Goal: Contribute content

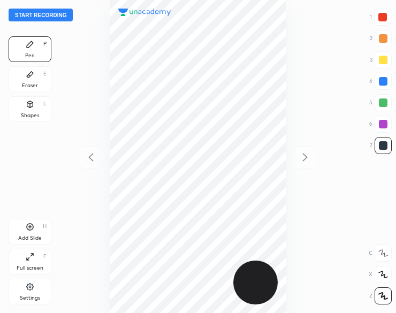
scroll to position [313, 225]
click at [22, 13] on button "Start recording" at bounding box center [41, 15] width 64 height 13
click at [22, 113] on div "Shapes" at bounding box center [30, 115] width 18 height 5
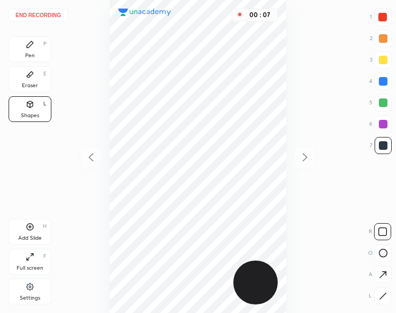
click at [381, 294] on icon at bounding box center [383, 296] width 8 height 8
click at [380, 294] on icon at bounding box center [383, 296] width 8 height 8
click at [29, 47] on icon at bounding box center [30, 44] width 6 height 6
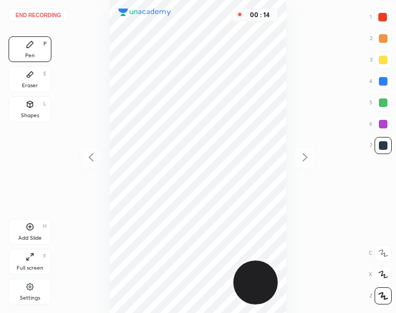
click at [28, 50] on div "Pen P" at bounding box center [30, 49] width 43 height 26
click at [379, 21] on div at bounding box center [383, 17] width 9 height 9
click at [379, 20] on div at bounding box center [383, 17] width 9 height 9
click at [380, 19] on div at bounding box center [383, 17] width 9 height 9
click at [381, 19] on div at bounding box center [383, 17] width 9 height 9
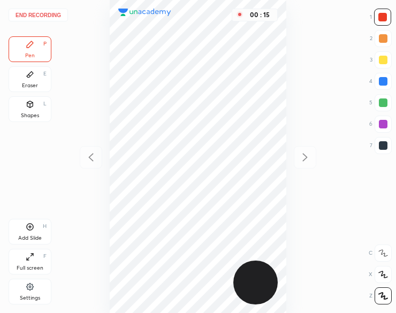
click at [384, 20] on div at bounding box center [383, 17] width 9 height 9
click at [389, 146] on div at bounding box center [383, 145] width 17 height 17
click at [388, 147] on div at bounding box center [383, 145] width 17 height 17
click at [21, 223] on div "Add Slide H" at bounding box center [30, 232] width 43 height 26
click at [38, 17] on button "End recording" at bounding box center [38, 15] width 59 height 13
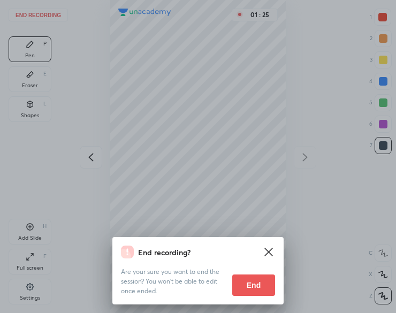
click at [242, 287] on button "End" at bounding box center [253, 285] width 43 height 21
